Goal: Transaction & Acquisition: Book appointment/travel/reservation

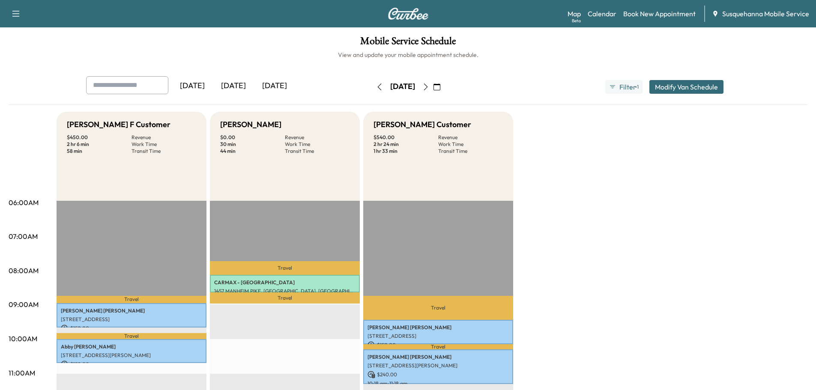
click at [429, 87] on icon "button" at bounding box center [425, 87] width 7 height 7
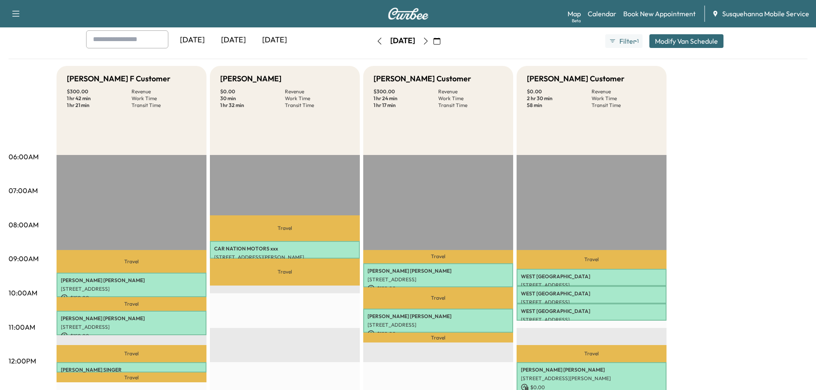
scroll to position [91, 0]
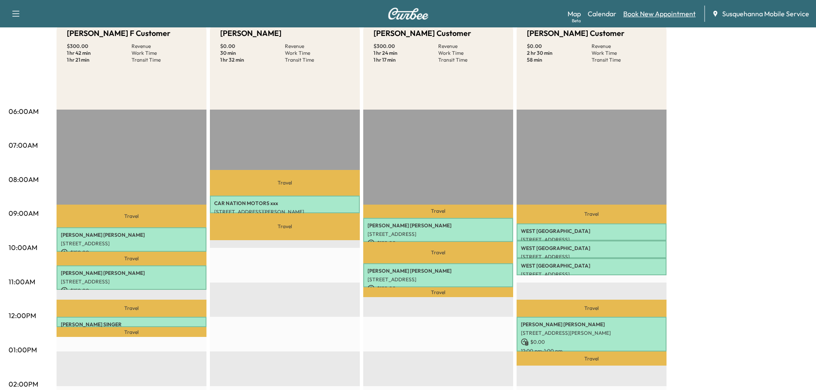
click at [652, 12] on link "Book New Appointment" at bounding box center [659, 14] width 72 height 10
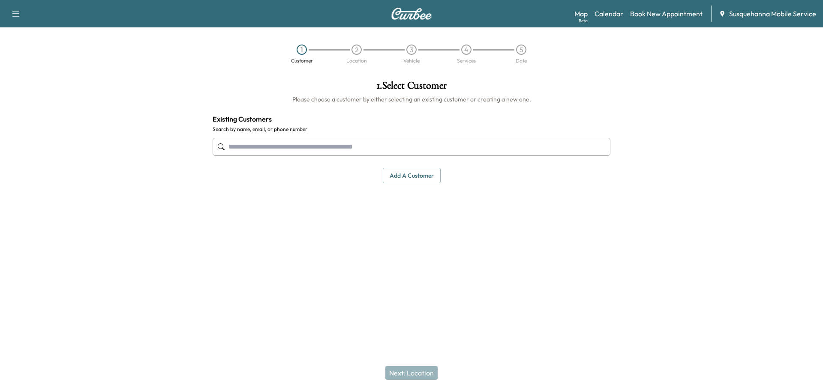
click at [336, 145] on input "text" at bounding box center [412, 147] width 398 height 18
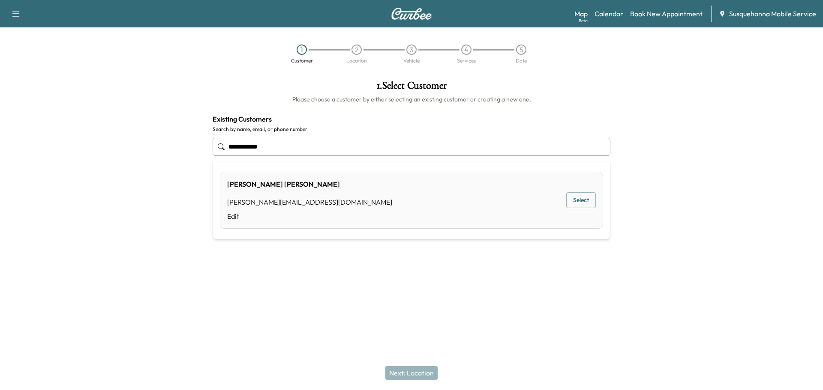
type input "**********"
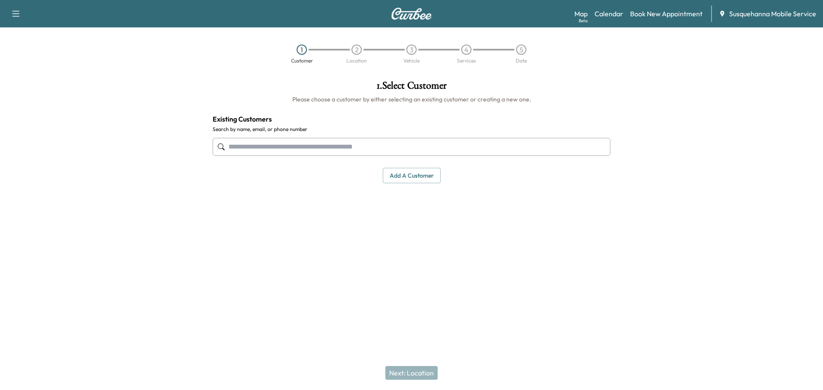
click at [321, 143] on input "text" at bounding box center [412, 147] width 398 height 18
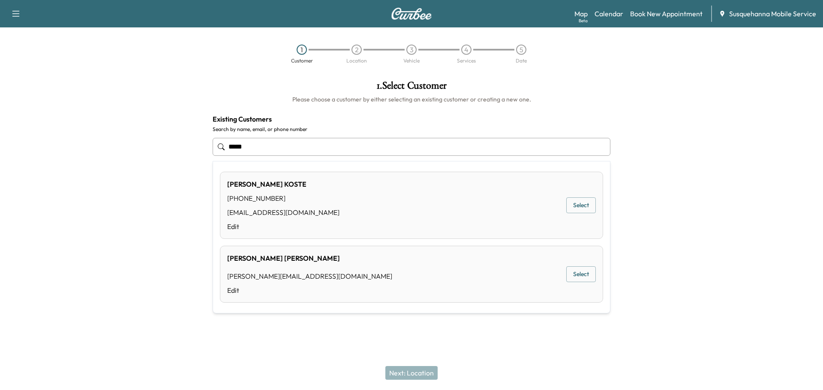
type input "*****"
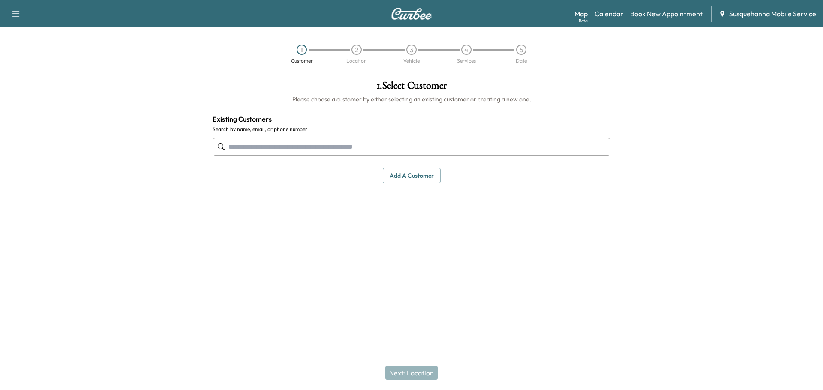
click at [291, 147] on input "text" at bounding box center [412, 147] width 398 height 18
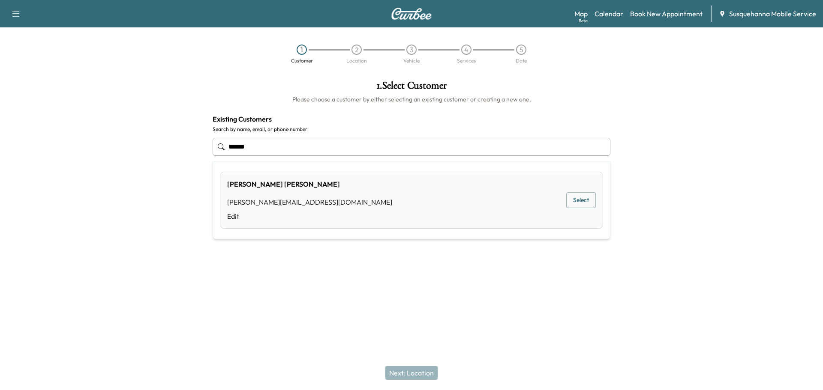
click at [575, 202] on button "Select" at bounding box center [581, 200] width 30 height 16
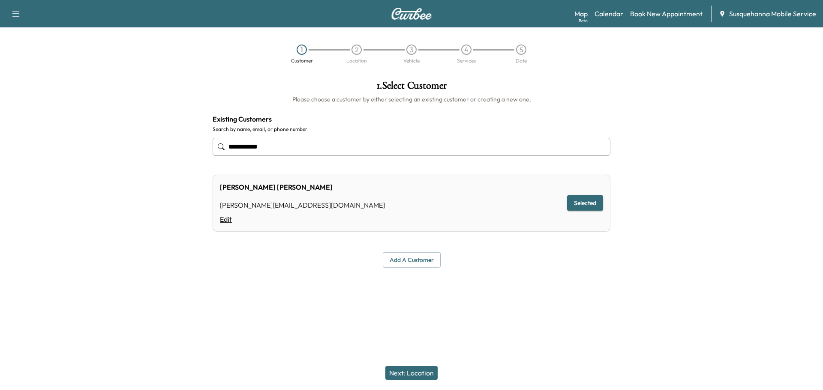
type input "**********"
click at [225, 220] on link "Edit" at bounding box center [302, 219] width 165 height 10
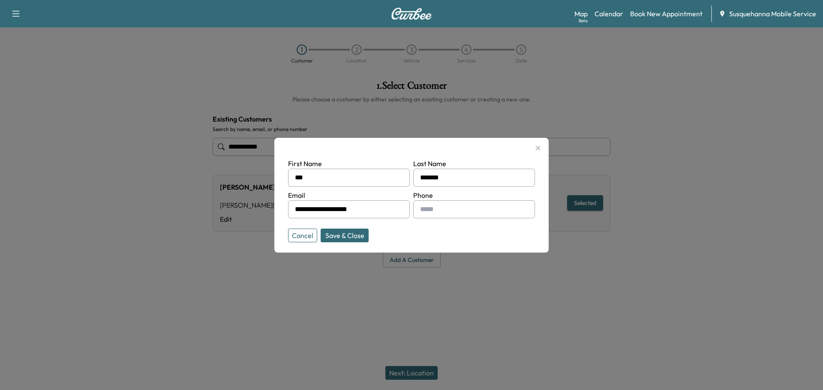
click at [456, 210] on input "text" at bounding box center [474, 210] width 122 height 18
type input "**********"
click at [351, 237] on button "Save & Close" at bounding box center [345, 236] width 48 height 14
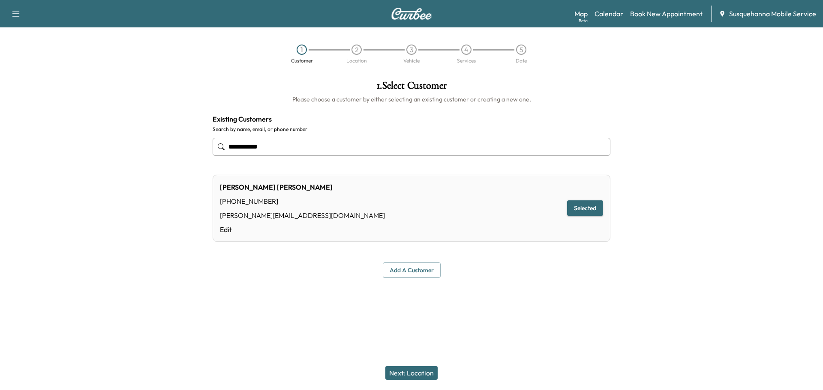
click at [428, 375] on button "Next: Location" at bounding box center [411, 373] width 52 height 14
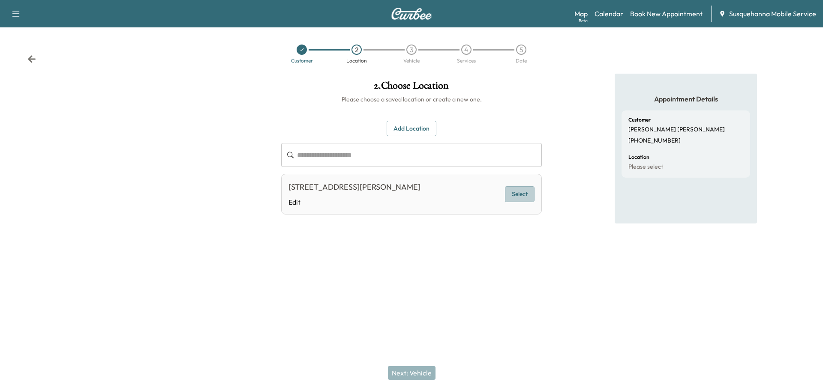
click at [521, 198] on button "Select" at bounding box center [520, 194] width 30 height 16
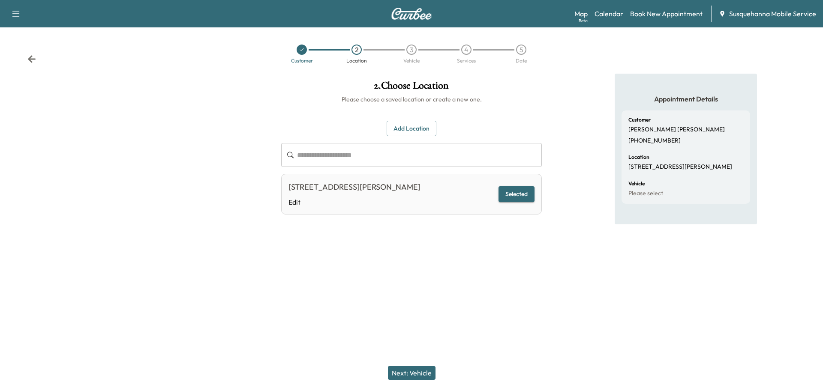
click at [422, 367] on button "Next: Vehicle" at bounding box center [412, 373] width 48 height 14
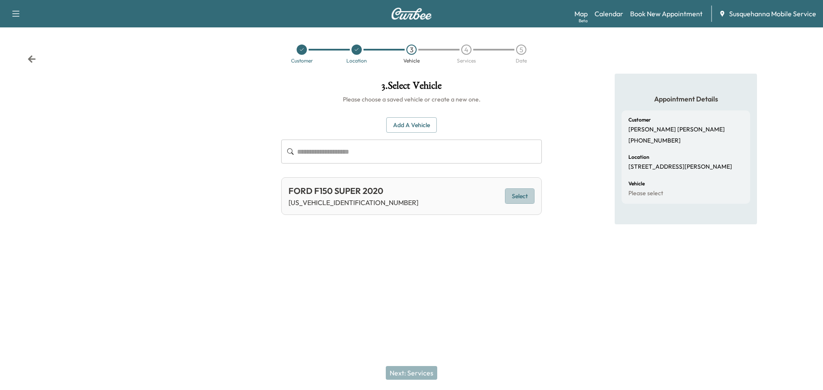
click at [521, 196] on button "Select" at bounding box center [520, 197] width 30 height 16
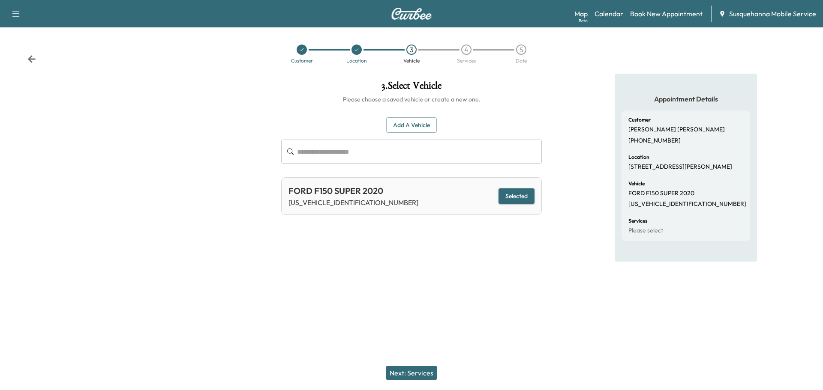
click at [408, 367] on button "Next: Services" at bounding box center [411, 373] width 51 height 14
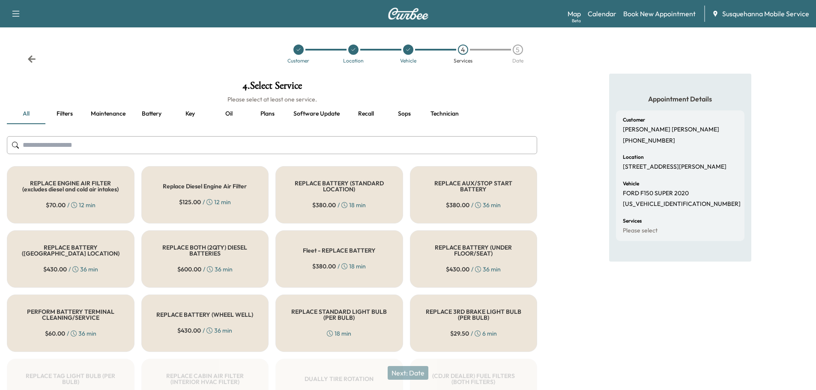
click at [345, 144] on input "text" at bounding box center [272, 145] width 530 height 18
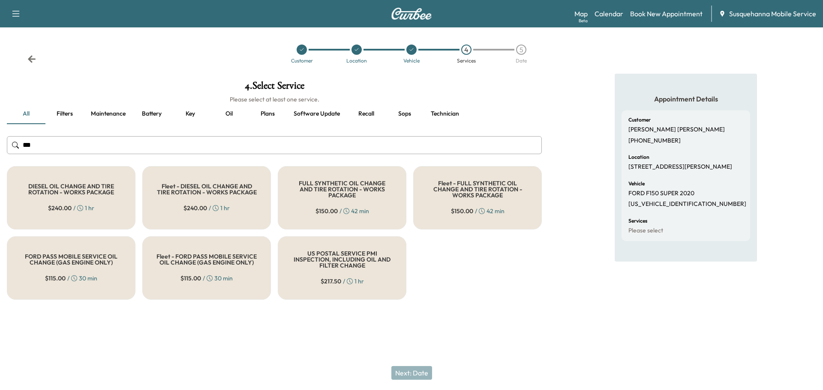
type input "***"
click at [355, 181] on div "FULL SYNTHETIC OIL CHANGE AND TIRE ROTATION - WORKS PACKAGE $ 150.00 / 42 min" at bounding box center [342, 197] width 129 height 63
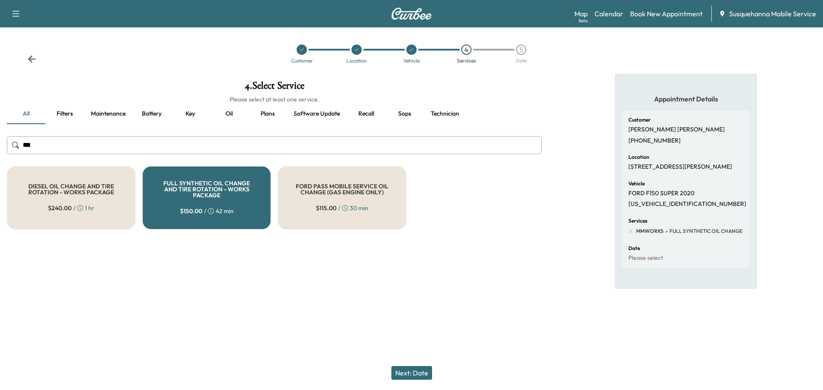
click at [401, 373] on button "Next: Date" at bounding box center [411, 373] width 41 height 14
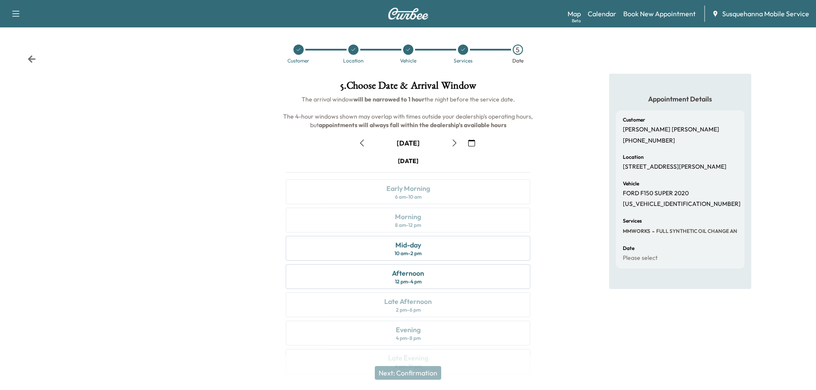
click at [475, 145] on button "button" at bounding box center [471, 143] width 15 height 14
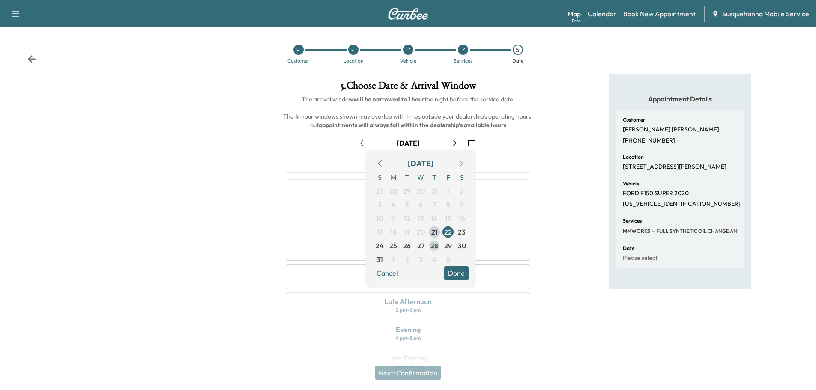
click at [434, 246] on span "28" at bounding box center [435, 246] width 8 height 10
click at [456, 276] on button "Done" at bounding box center [456, 274] width 24 height 14
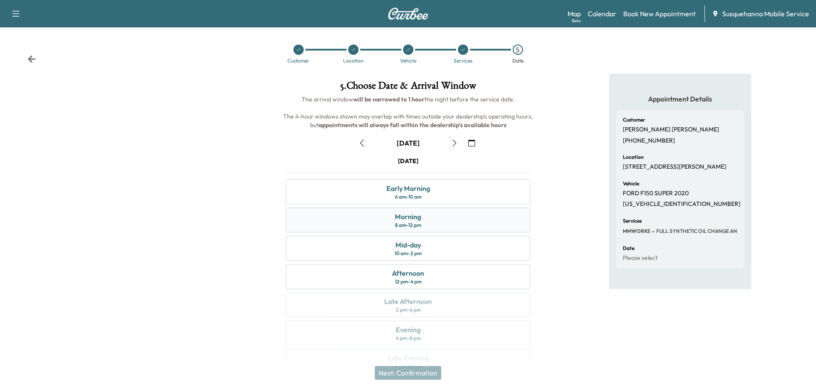
click at [456, 223] on div "Morning 8 am - 12 pm" at bounding box center [408, 220] width 245 height 25
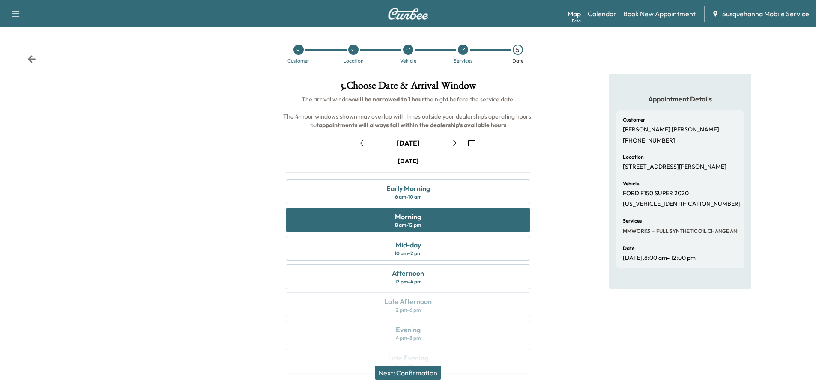
click at [434, 369] on button "Next: Confirmation" at bounding box center [408, 373] width 66 height 14
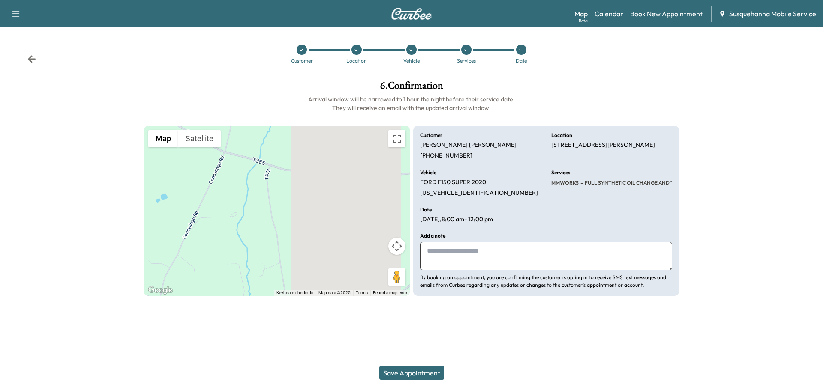
click at [467, 254] on textarea at bounding box center [546, 256] width 252 height 28
click at [28, 61] on icon at bounding box center [31, 59] width 9 height 9
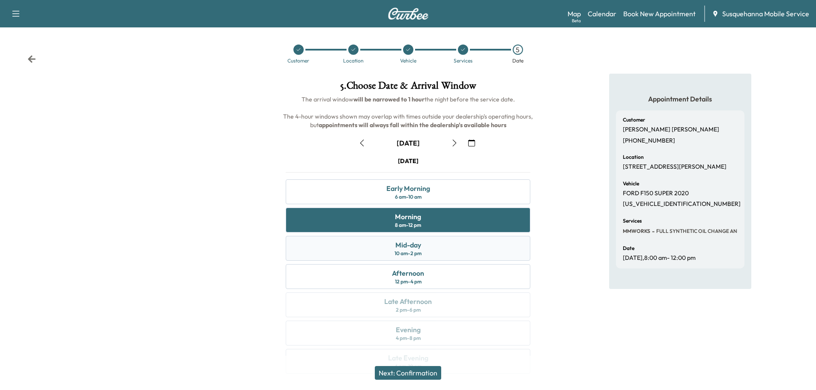
click at [407, 249] on div "Mid-day" at bounding box center [409, 245] width 26 height 10
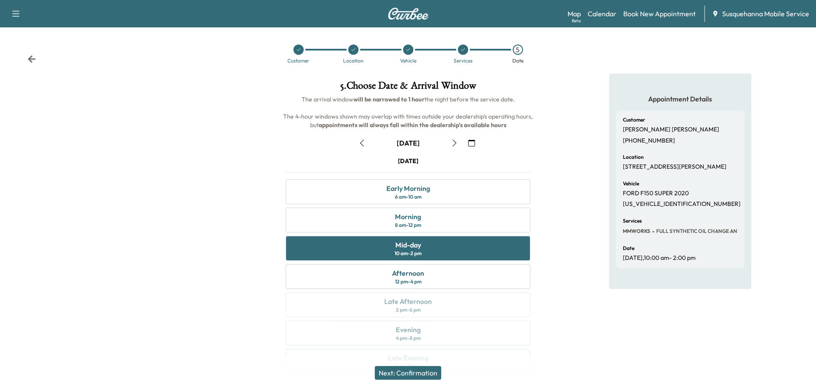
click at [418, 373] on button "Next: Confirmation" at bounding box center [408, 373] width 66 height 14
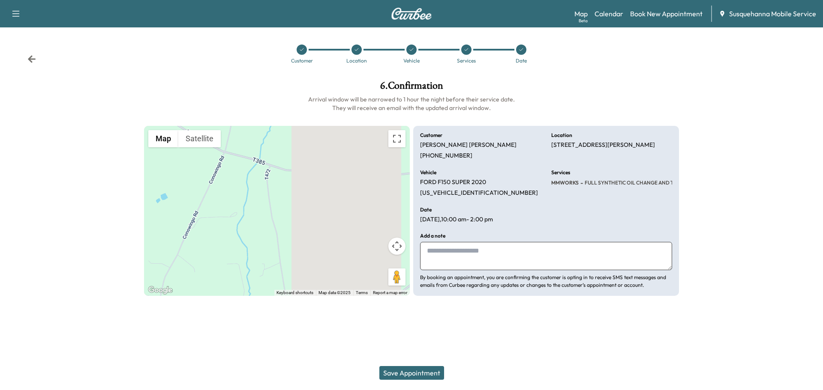
click at [479, 265] on textarea at bounding box center [546, 256] width 252 height 28
type textarea "**********"
click at [398, 369] on button "Save Appointment" at bounding box center [411, 373] width 65 height 14
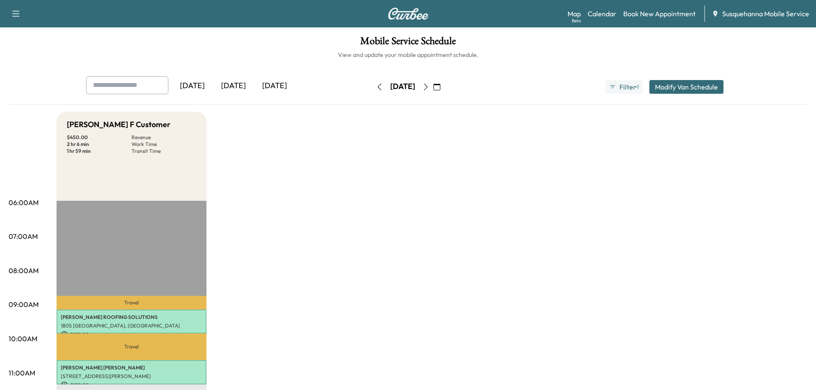
scroll to position [137, 0]
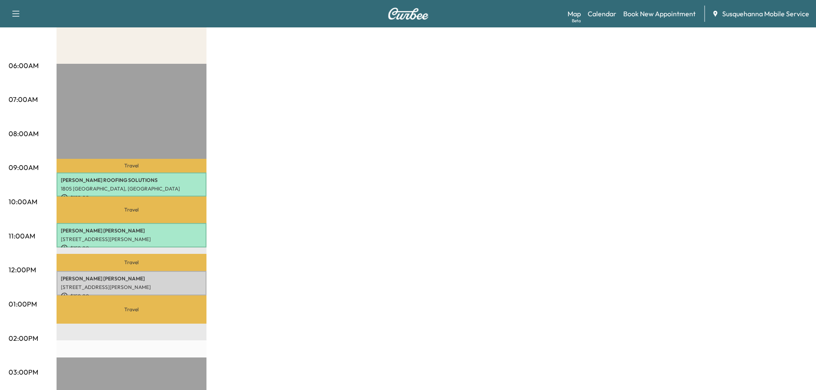
click at [135, 276] on p "[PERSON_NAME]" at bounding box center [131, 279] width 141 height 7
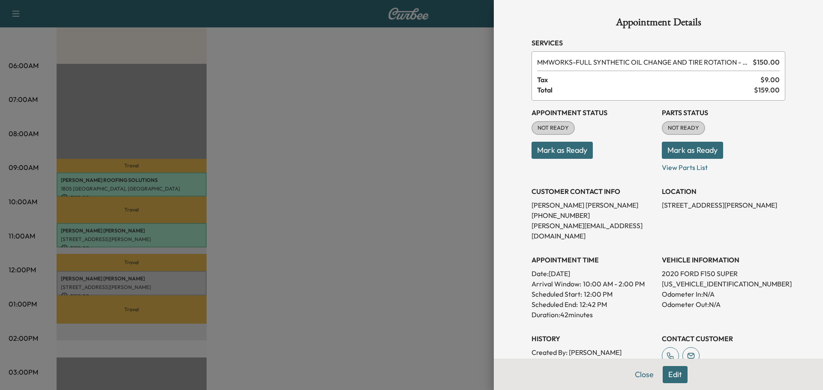
click at [676, 147] on button "Mark as Ready" at bounding box center [692, 150] width 61 height 17
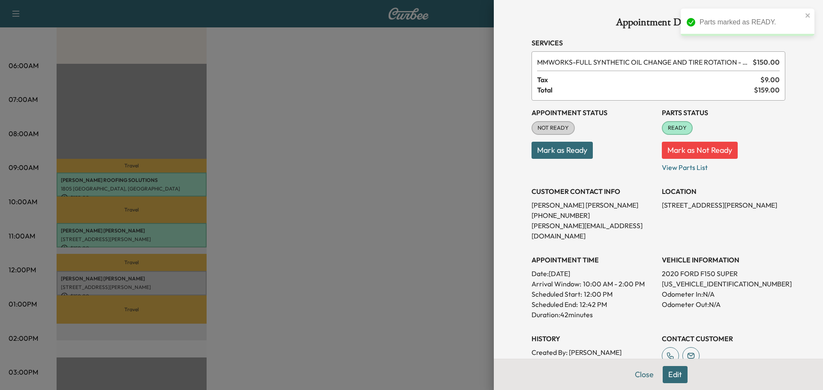
click at [563, 152] on button "Mark as Ready" at bounding box center [561, 150] width 61 height 17
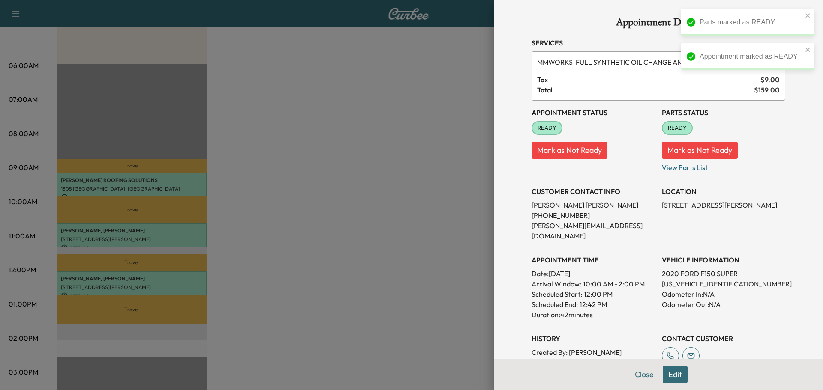
click at [634, 374] on button "Close" at bounding box center [644, 374] width 30 height 17
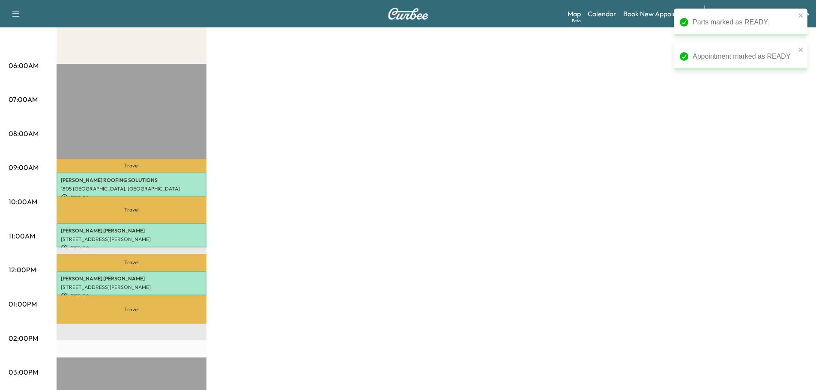
click at [513, 146] on div "[PERSON_NAME] F Customer $ 450.00 Revenue 2 hr 6 min Work Time 1 hr 59 min Tran…" at bounding box center [432, 296] width 751 height 643
click at [531, 294] on div "[PERSON_NAME] F Customer $ 450.00 Revenue 2 hr 6 min Work Time 1 hr 59 min Tran…" at bounding box center [432, 296] width 751 height 643
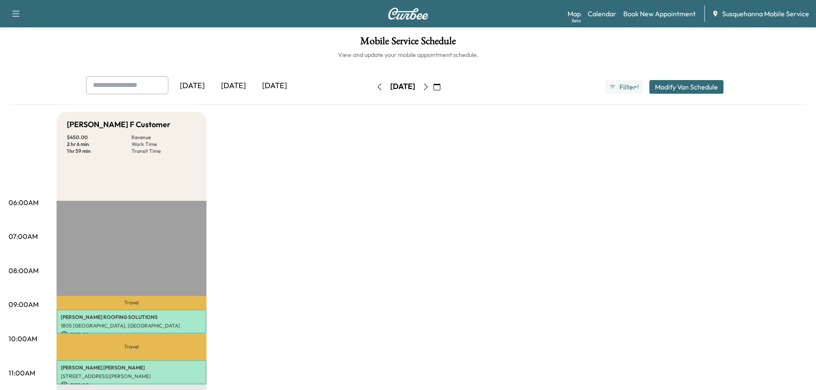
scroll to position [46, 0]
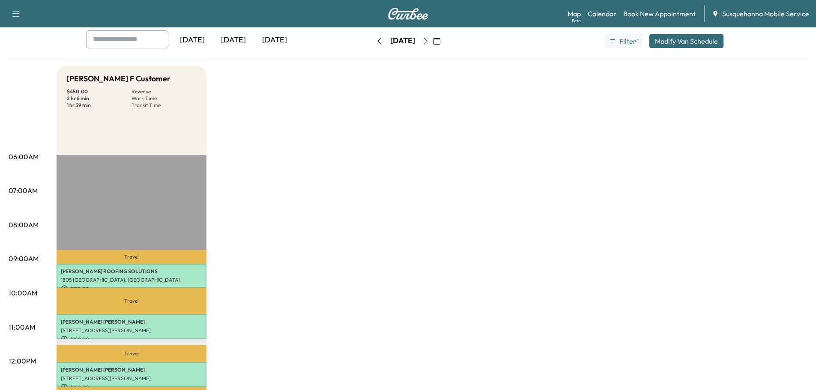
click at [376, 42] on icon "button" at bounding box center [379, 41] width 7 height 7
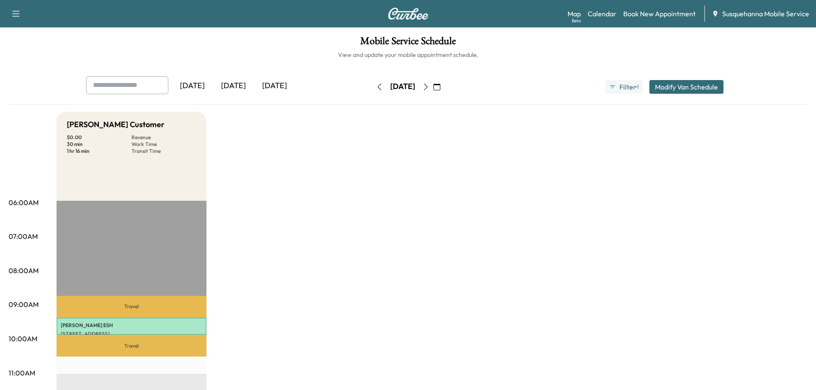
click at [378, 86] on icon "button" at bounding box center [380, 87] width 4 height 7
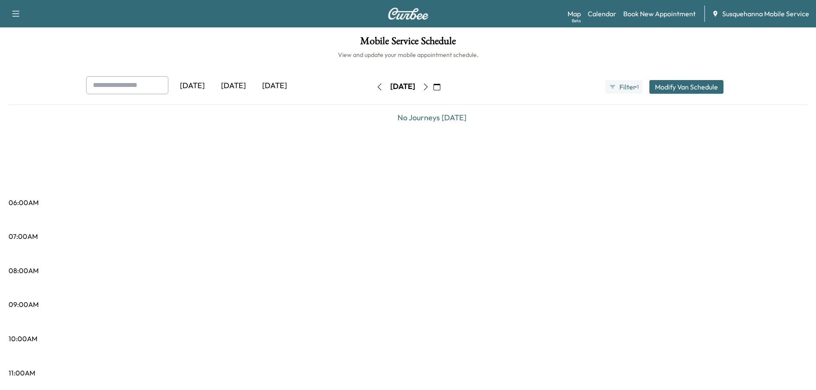
click at [376, 86] on icon "button" at bounding box center [379, 87] width 7 height 7
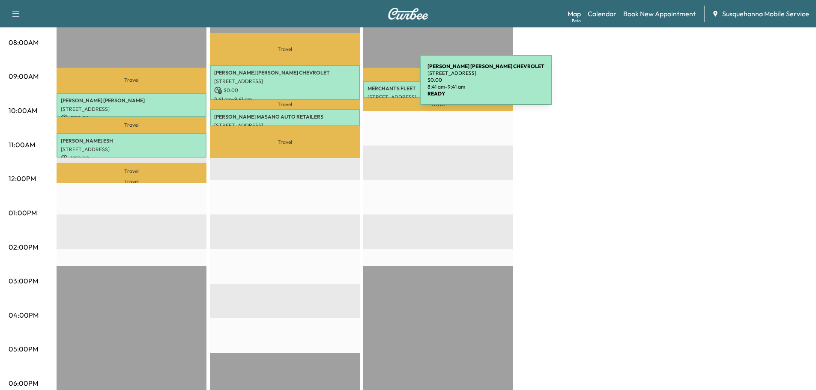
scroll to position [46, 0]
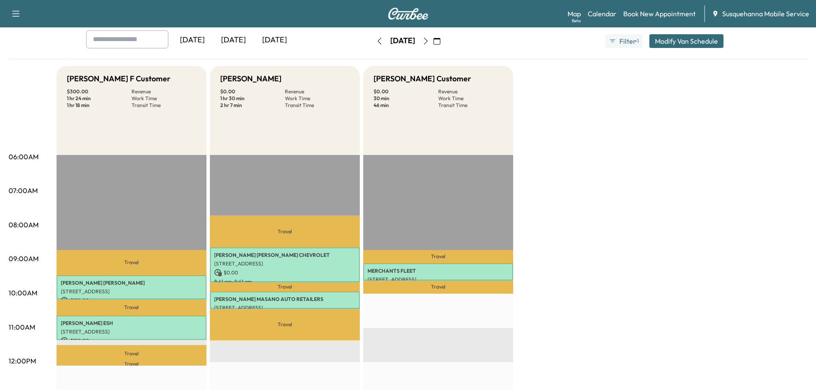
click at [372, 45] on button "button" at bounding box center [379, 41] width 15 height 14
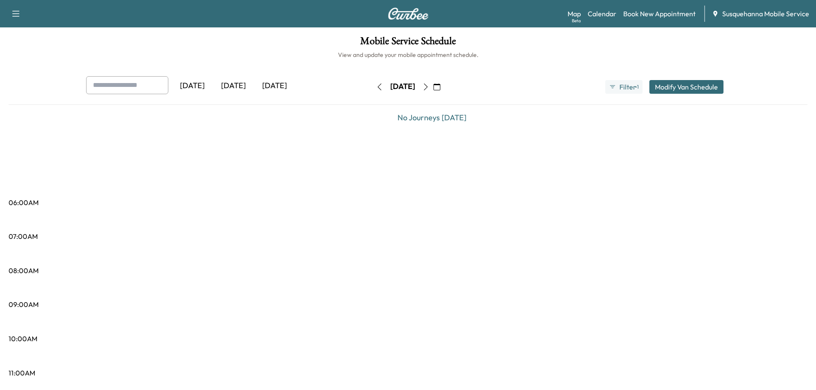
click at [372, 80] on button "button" at bounding box center [379, 87] width 15 height 14
click at [376, 84] on icon "button" at bounding box center [379, 87] width 7 height 7
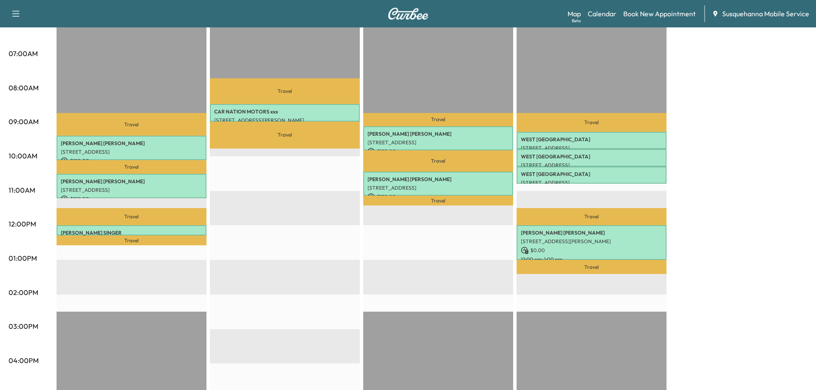
scroll to position [46, 0]
